Goal: Task Accomplishment & Management: Complete application form

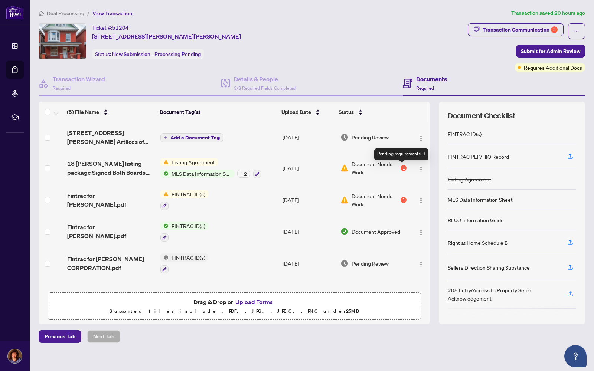
click at [401, 165] on div "1" at bounding box center [404, 168] width 6 height 6
click at [516, 29] on div "Transaction Communication 2" at bounding box center [520, 30] width 75 height 12
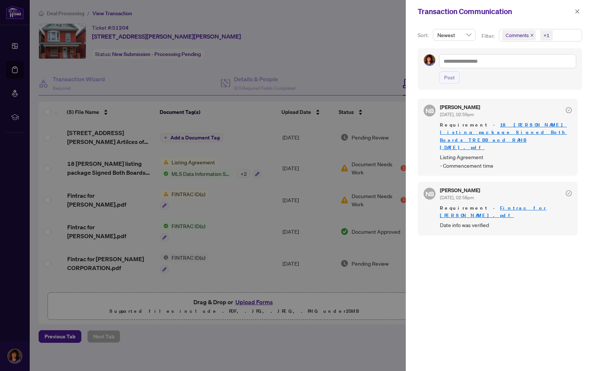
click at [251, 301] on div at bounding box center [297, 185] width 594 height 371
click at [577, 11] on icon "close" at bounding box center [578, 11] width 4 height 4
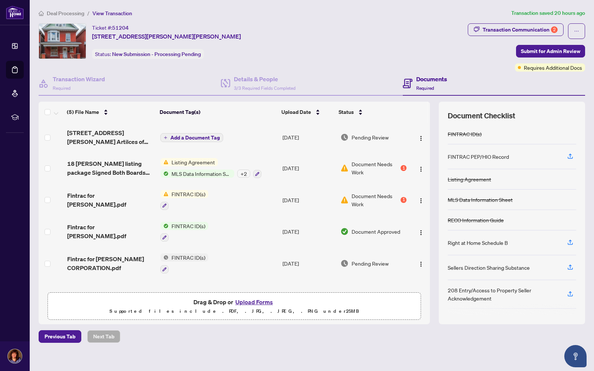
click at [250, 303] on button "Upload Forms" at bounding box center [254, 302] width 42 height 10
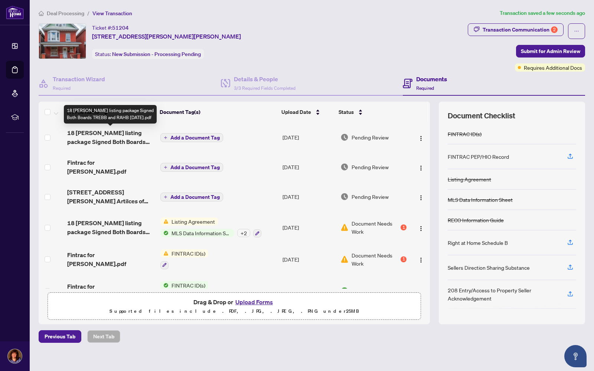
click at [115, 135] on span "18 [PERSON_NAME] listing package Signed Both Boards TREBB and RAHB [DATE].pdf" at bounding box center [110, 137] width 87 height 18
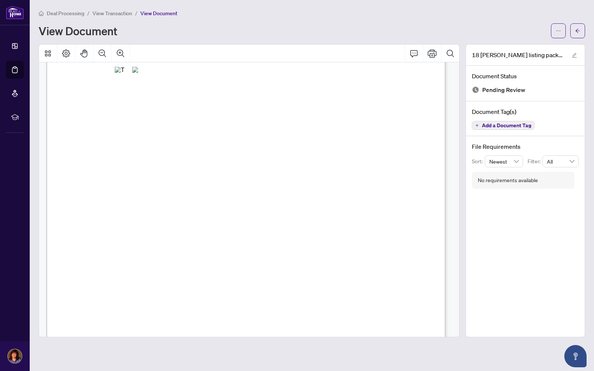
scroll to position [2298, 0]
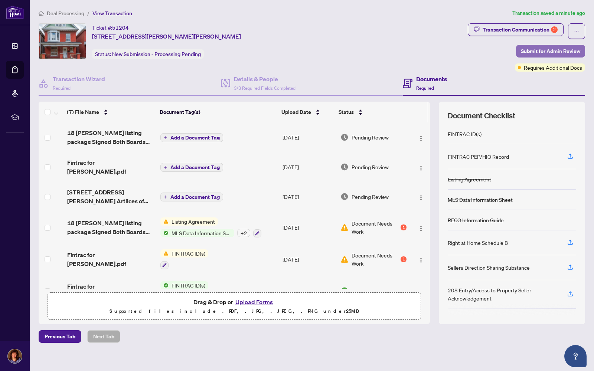
click at [545, 50] on span "Submit for Admin Review" at bounding box center [550, 51] width 59 height 12
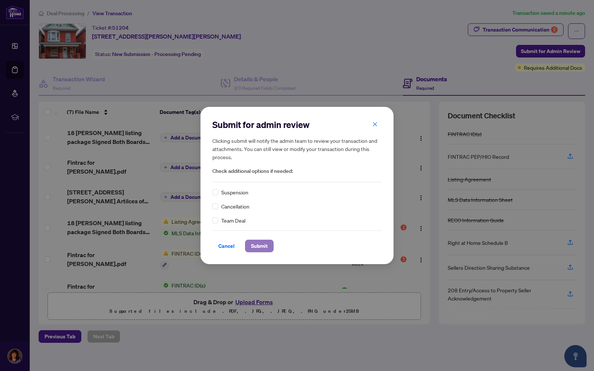
click at [255, 247] on span "Submit" at bounding box center [259, 246] width 17 height 12
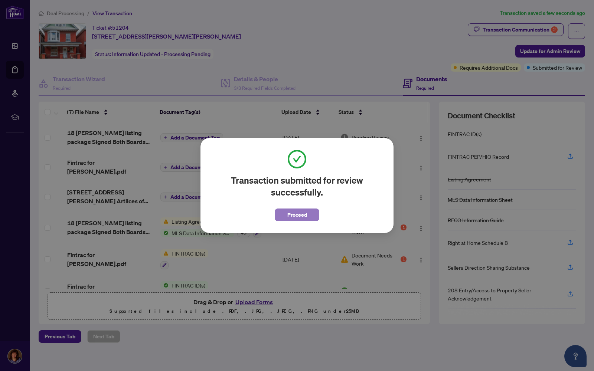
click at [302, 214] on span "Proceed" at bounding box center [297, 215] width 20 height 12
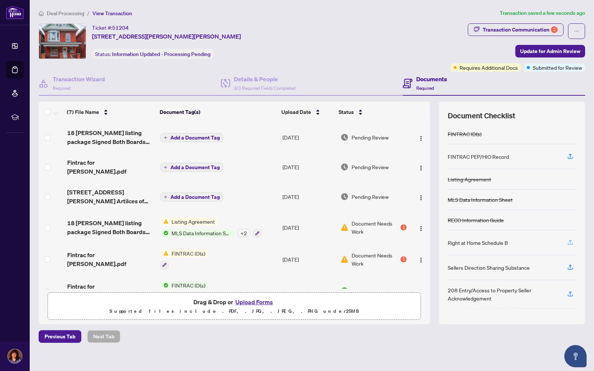
click at [570, 243] on icon "button" at bounding box center [570, 242] width 7 height 7
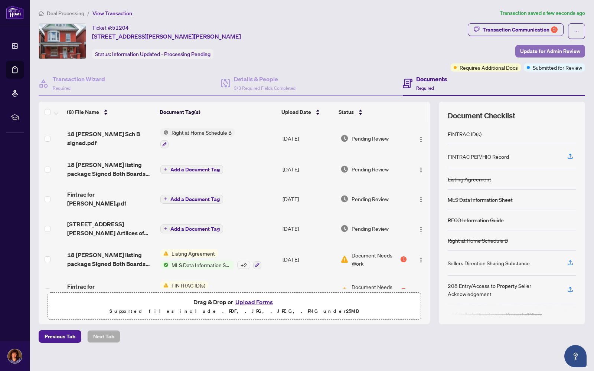
click at [554, 47] on span "Update for Admin Review" at bounding box center [550, 51] width 60 height 12
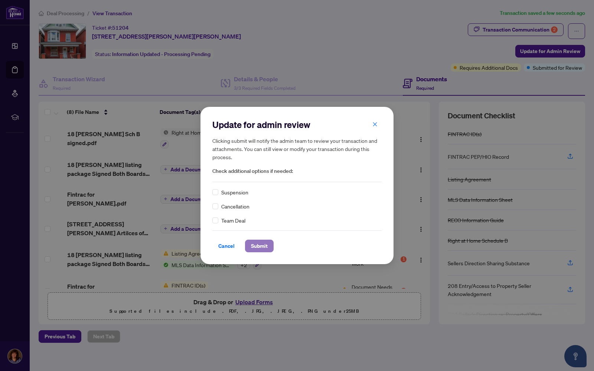
click at [257, 244] on span "Submit" at bounding box center [259, 246] width 17 height 12
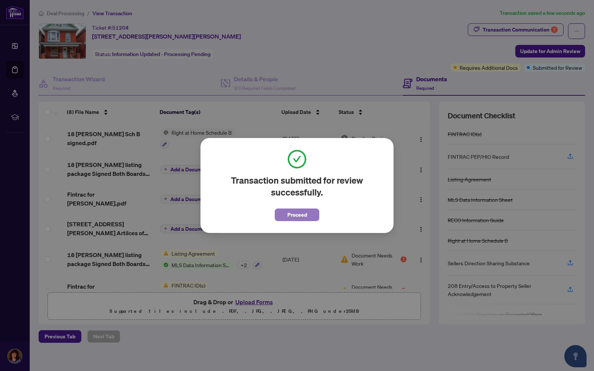
click at [306, 213] on span "Proceed" at bounding box center [297, 215] width 20 height 12
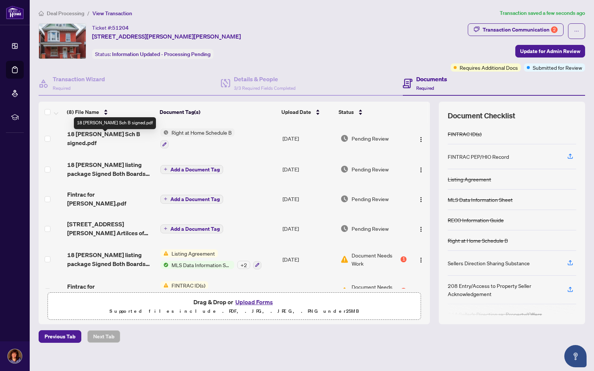
click at [100, 136] on span "18 Huntley Sch B signed.pdf" at bounding box center [110, 139] width 87 height 18
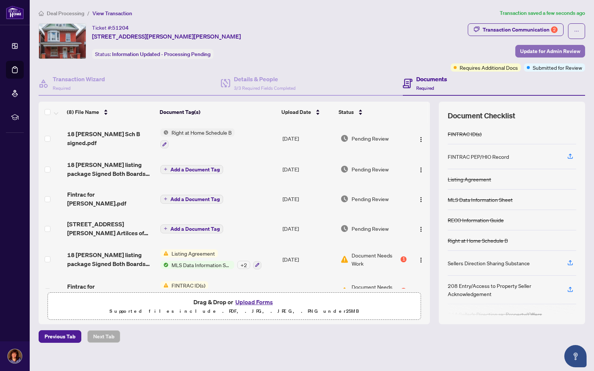
click at [548, 50] on span "Update for Admin Review" at bounding box center [550, 51] width 60 height 12
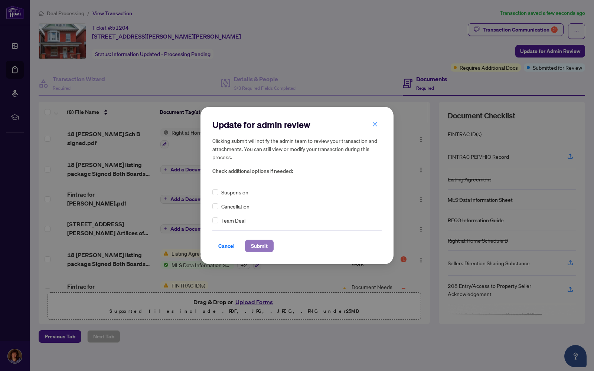
click at [265, 244] on span "Submit" at bounding box center [259, 246] width 17 height 12
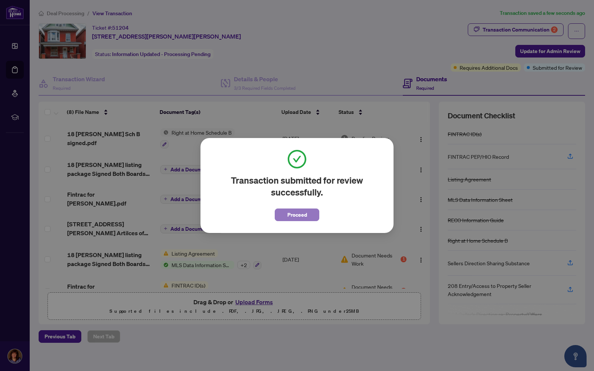
click at [306, 214] on span "Proceed" at bounding box center [297, 215] width 20 height 12
